Goal: Obtain resource: Download file/media

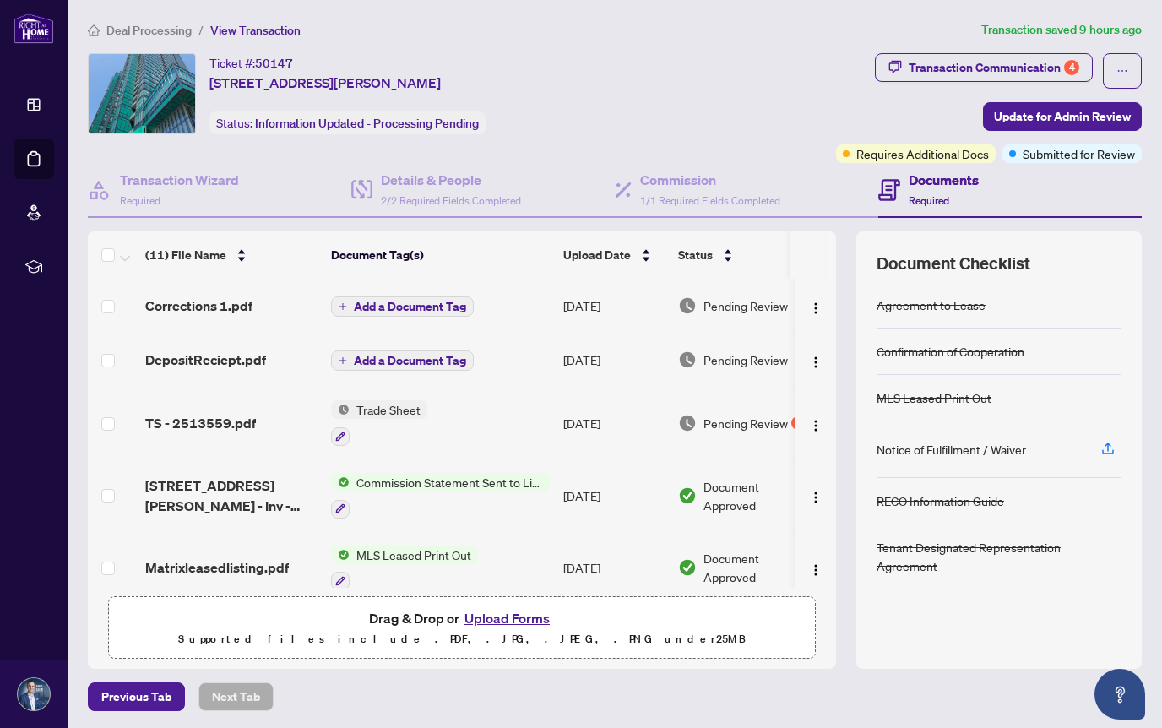
scroll to position [1, 0]
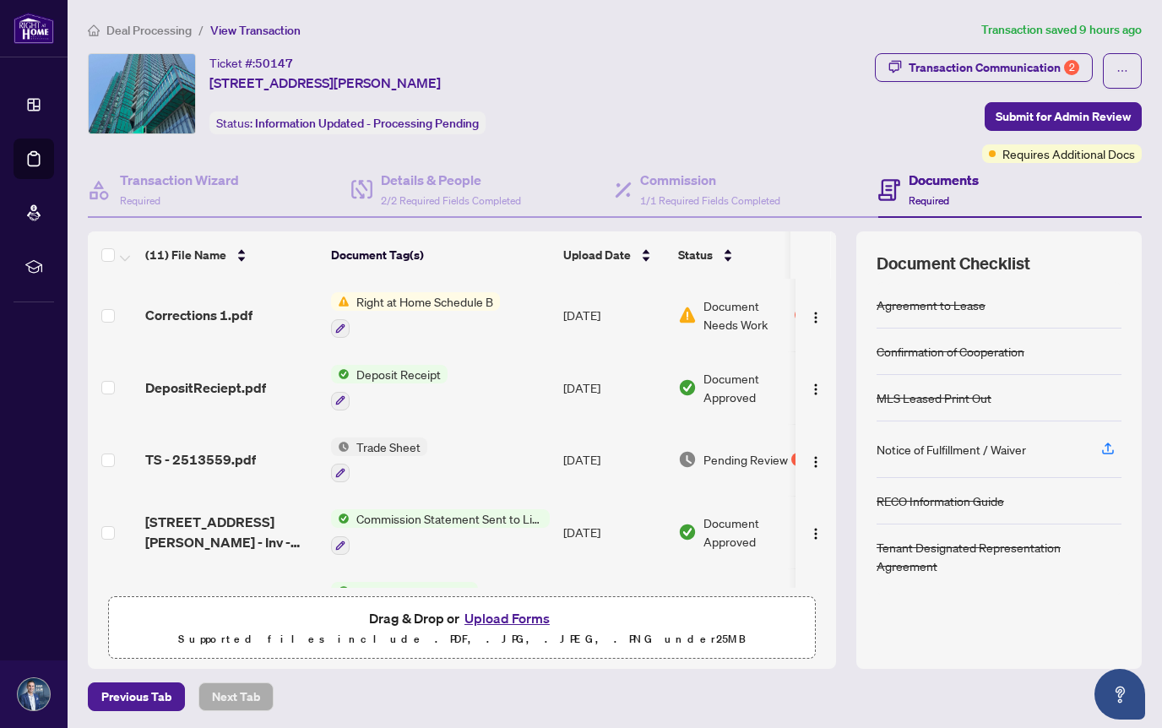
click at [419, 303] on span "Right at Home Schedule B" at bounding box center [424, 301] width 150 height 19
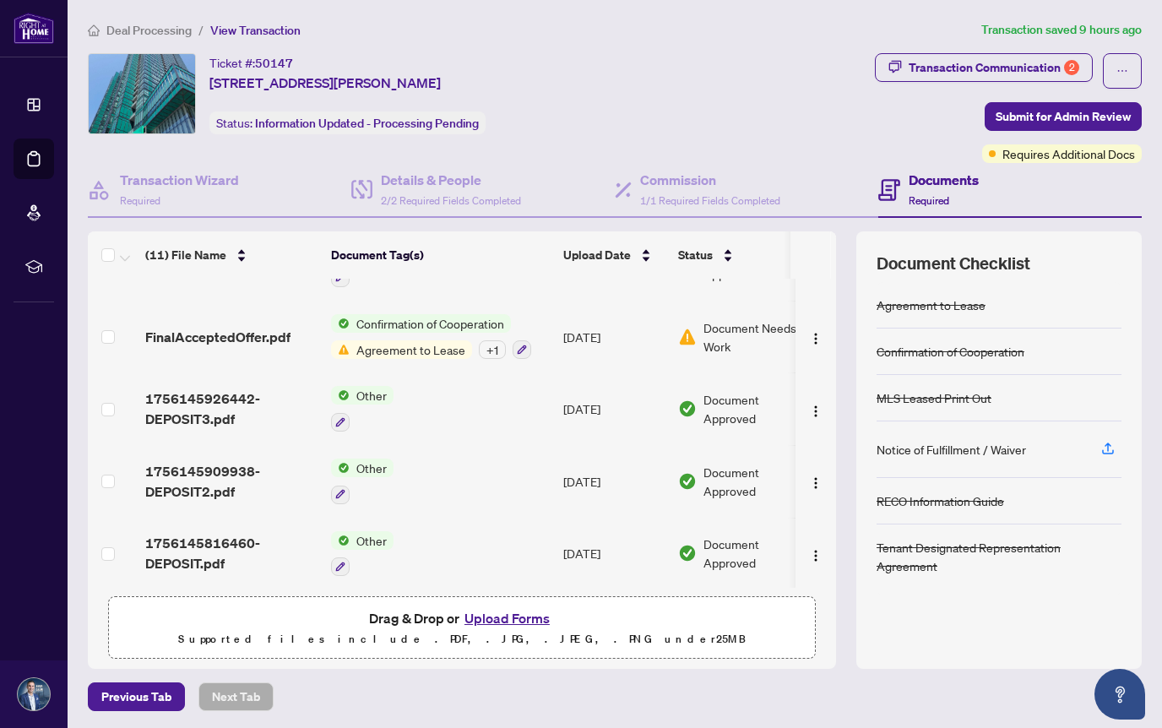
scroll to position [1, 0]
click at [1037, 67] on div "Transaction Communication 2" at bounding box center [993, 66] width 171 height 27
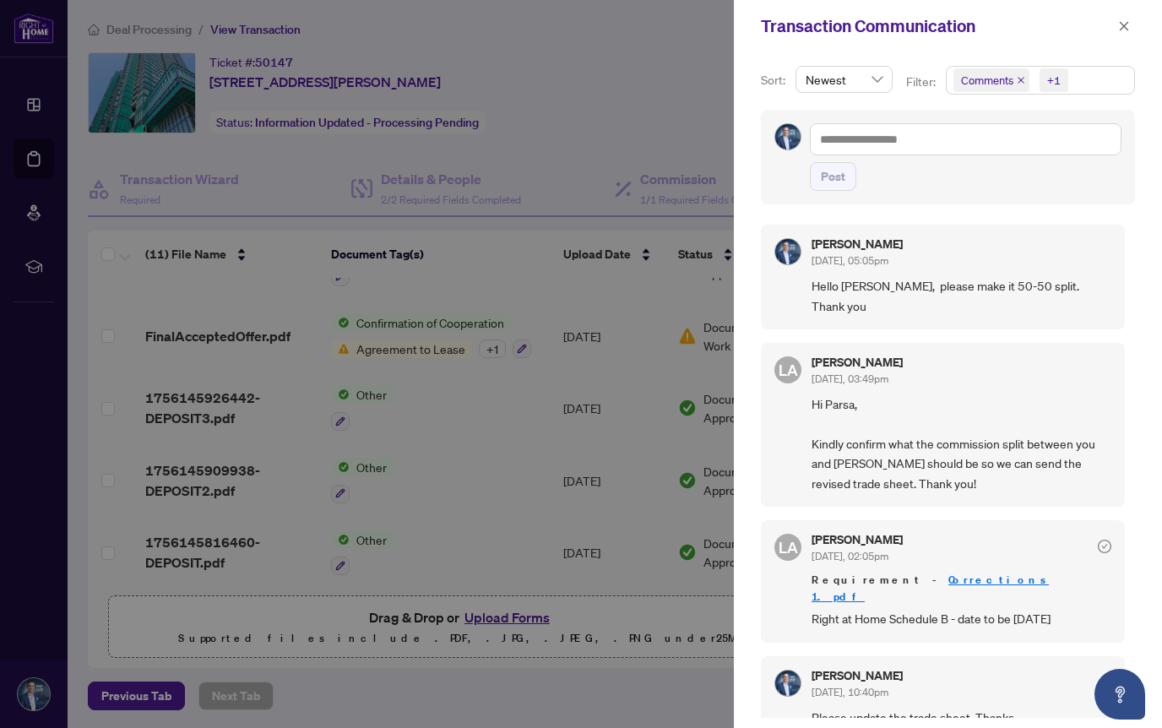
click at [969, 86] on span "Comments" at bounding box center [987, 80] width 52 height 17
click at [961, 152] on span "Select Comments" at bounding box center [963, 151] width 14 height 14
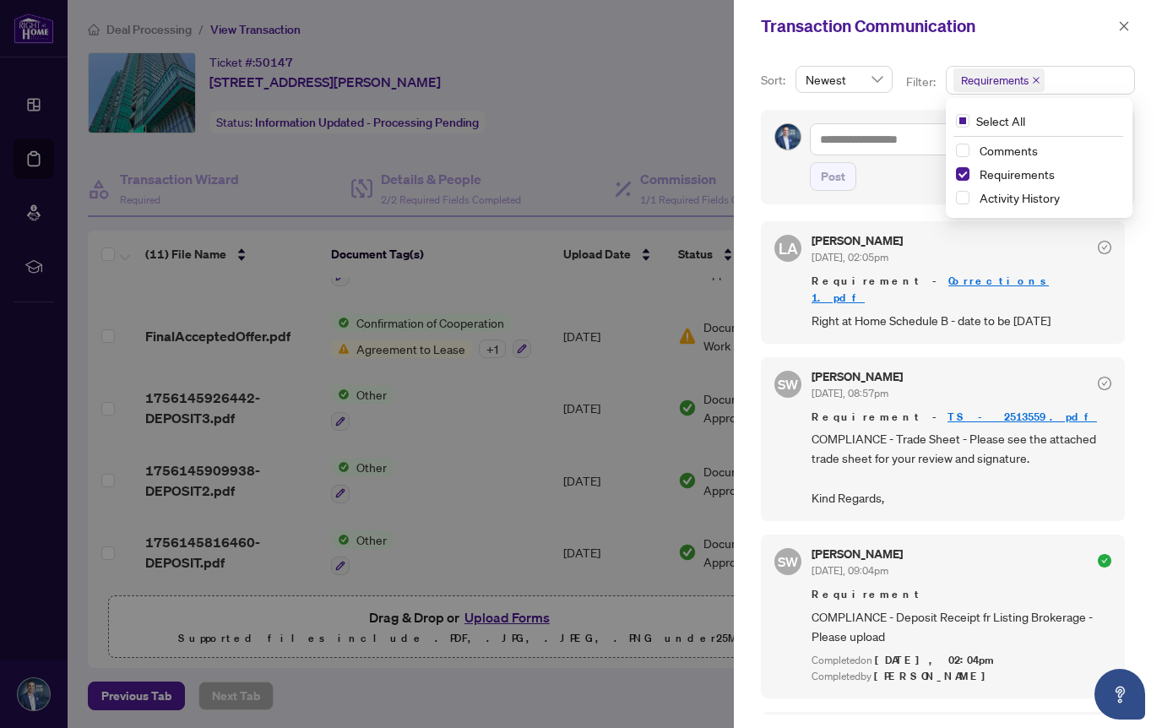
scroll to position [0, 0]
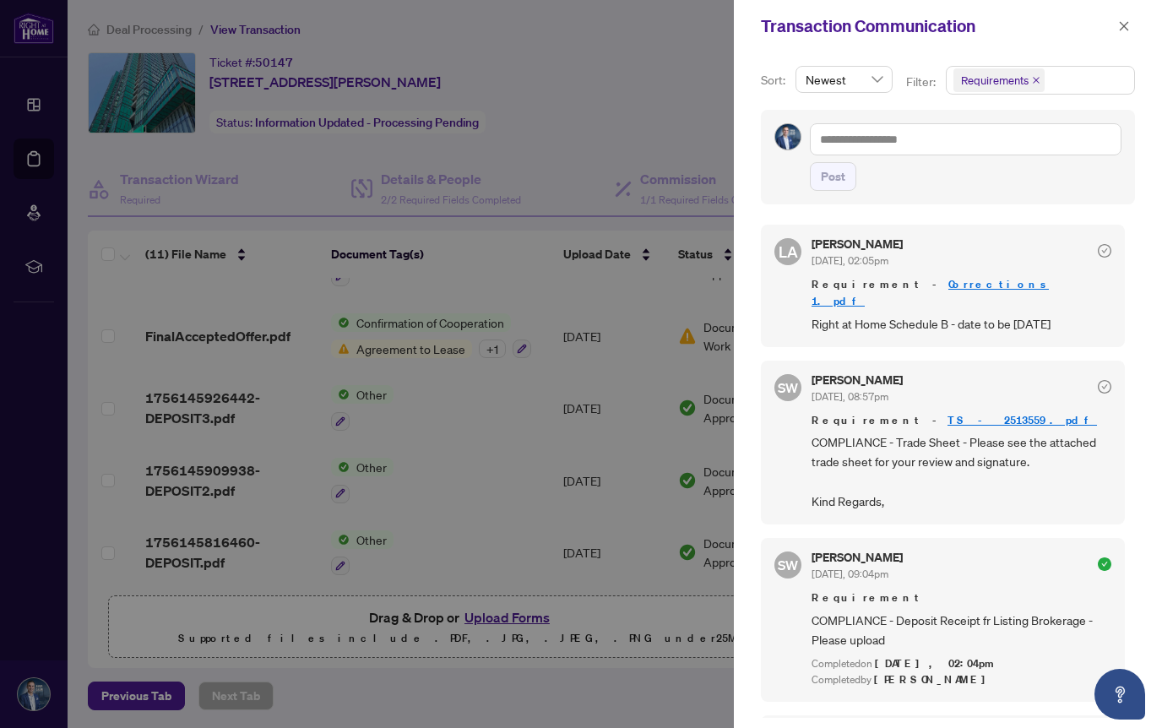
click at [440, 338] on div at bounding box center [581, 364] width 1162 height 728
click at [440, 340] on div at bounding box center [581, 364] width 1162 height 728
click at [1119, 22] on icon "close" at bounding box center [1124, 26] width 12 height 12
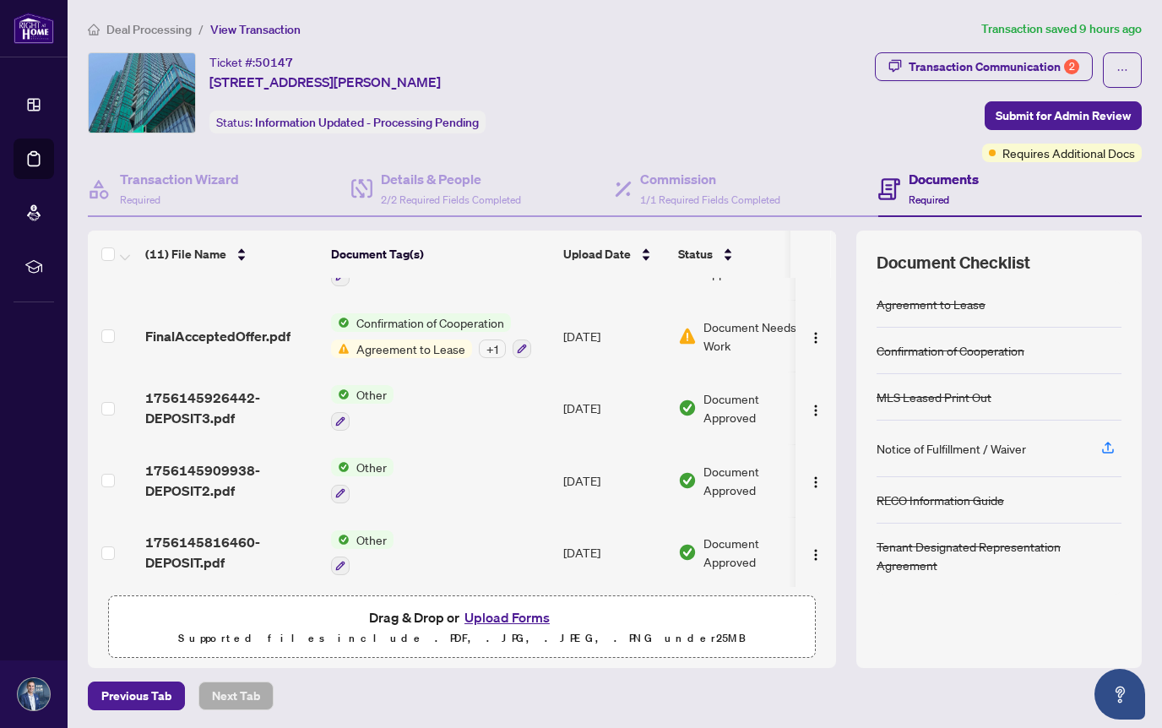
click at [434, 339] on span "Agreement to Lease" at bounding box center [410, 348] width 122 height 19
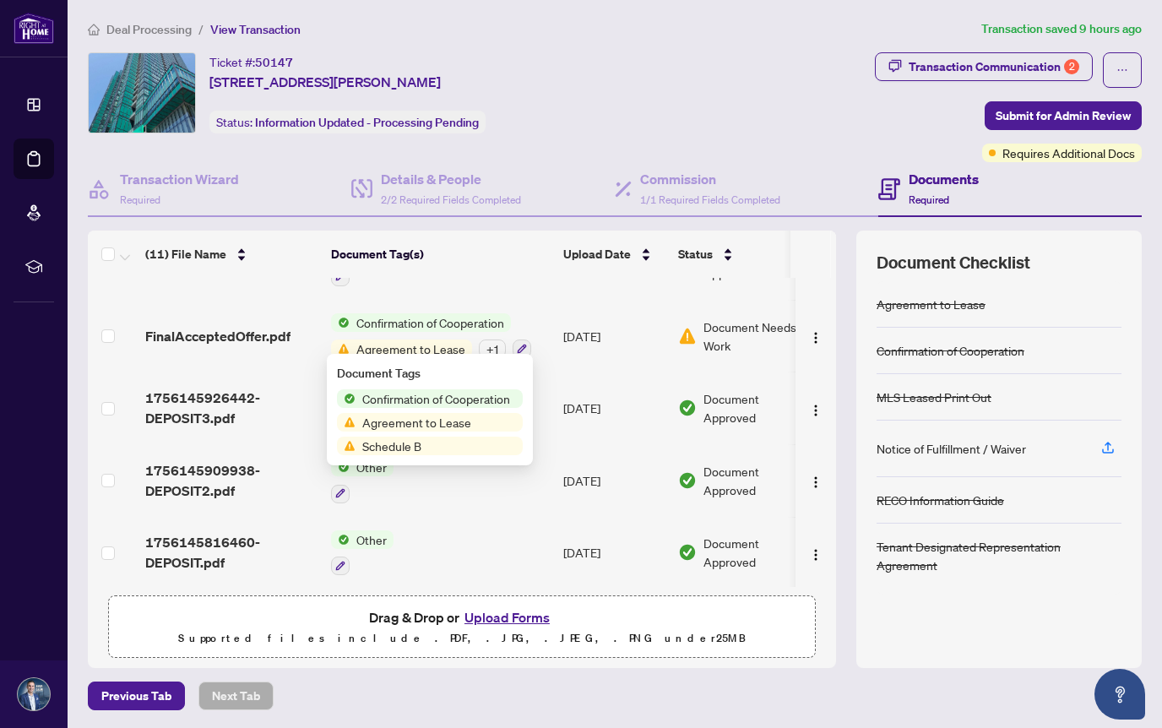
click at [420, 423] on span "Agreement to Lease" at bounding box center [416, 422] width 122 height 19
